Goal: Find specific page/section: Find specific page/section

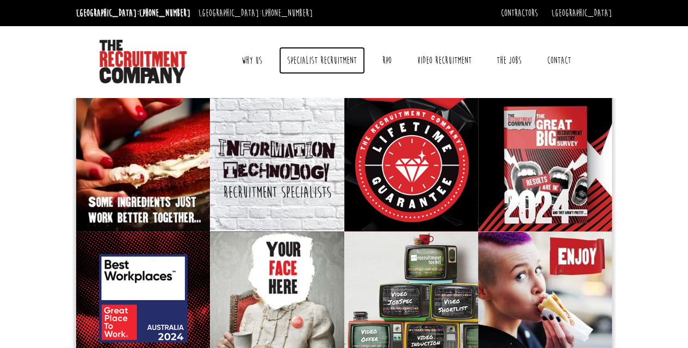
click at [341, 59] on link "Specialist Recruitment" at bounding box center [322, 60] width 86 height 27
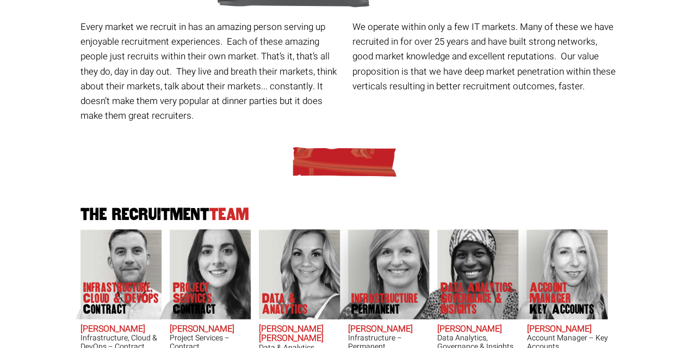
scroll to position [272, 0]
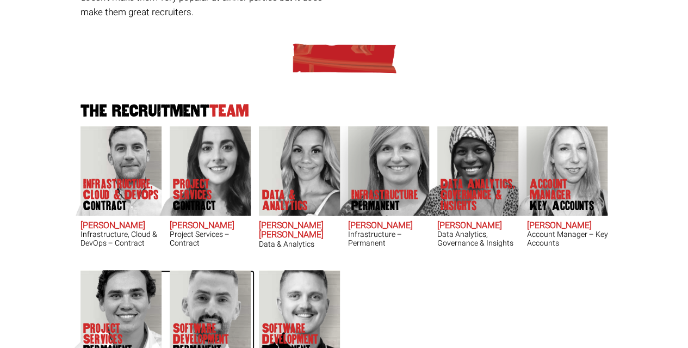
click at [210, 299] on img at bounding box center [198, 315] width 104 height 90
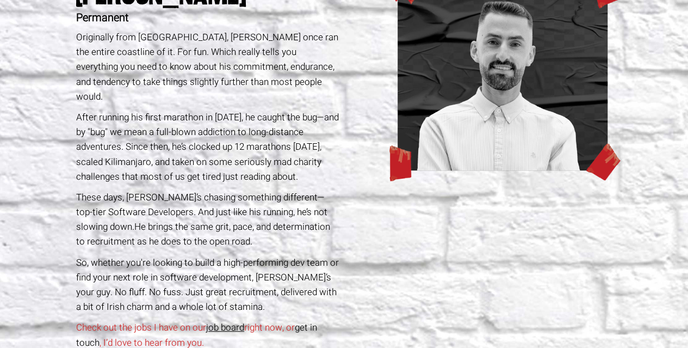
scroll to position [218, 0]
